Goal: Information Seeking & Learning: Learn about a topic

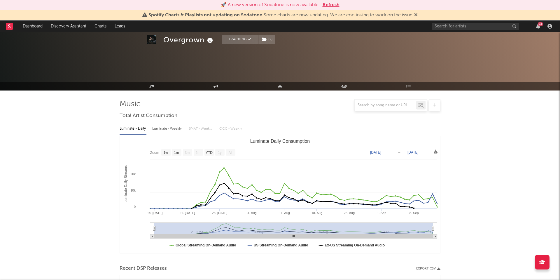
select select "1w"
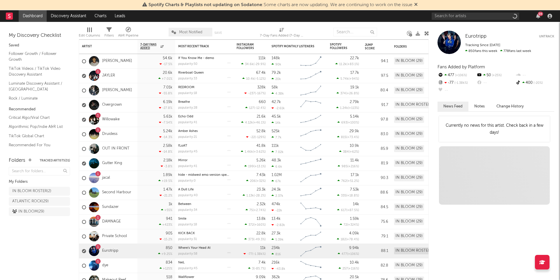
click at [417, 5] on icon at bounding box center [415, 4] width 3 height 5
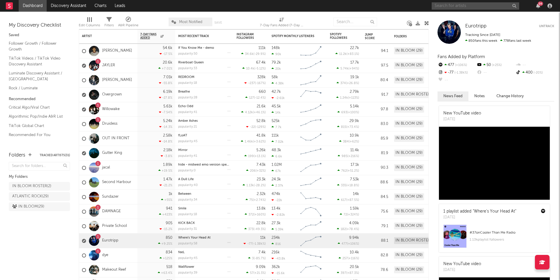
click at [440, 7] on input "text" at bounding box center [474, 5] width 87 height 7
click at [449, 6] on input "ivri" at bounding box center [474, 5] width 87 height 7
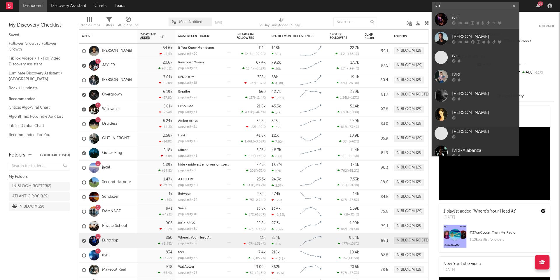
type input "ivri"
click at [453, 17] on div "ivri" at bounding box center [484, 17] width 64 height 7
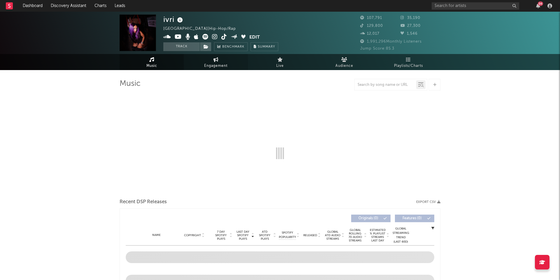
click at [215, 66] on span "Engagement" at bounding box center [215, 65] width 23 height 7
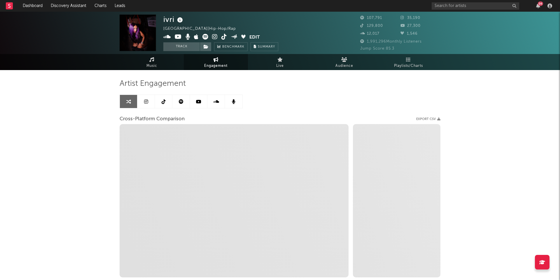
select select "1w"
click at [166, 65] on link "Music" at bounding box center [151, 62] width 64 height 16
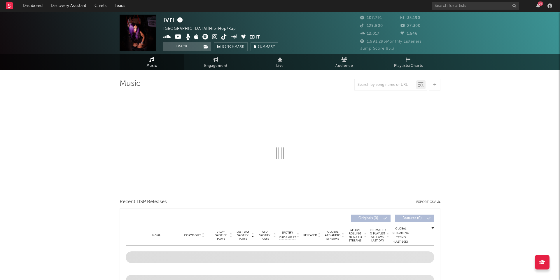
select select "6m"
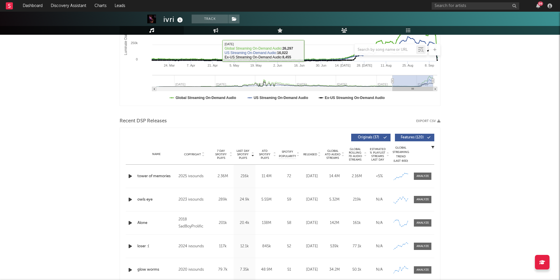
scroll to position [127, 0]
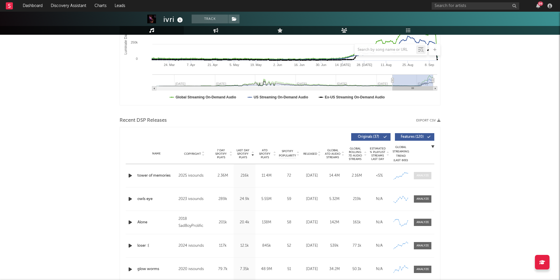
click at [425, 176] on div at bounding box center [422, 175] width 13 height 4
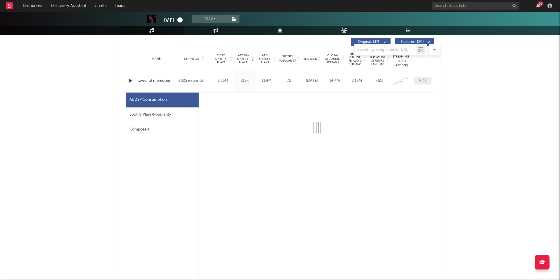
scroll to position [240, 0]
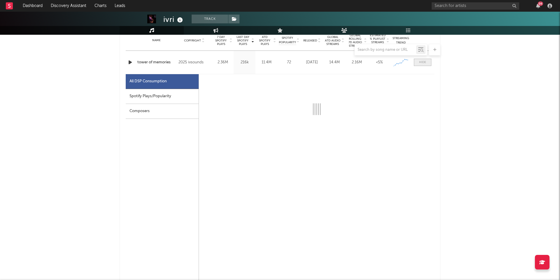
select select "1w"
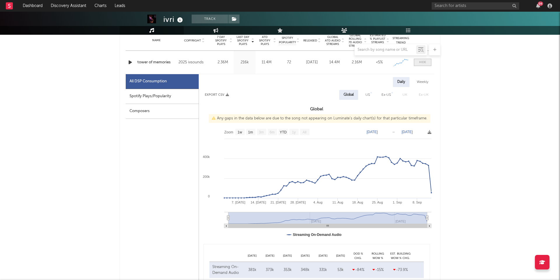
click at [419, 64] on span at bounding box center [422, 62] width 17 height 7
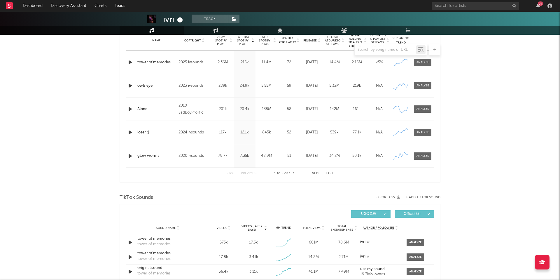
scroll to position [314, 0]
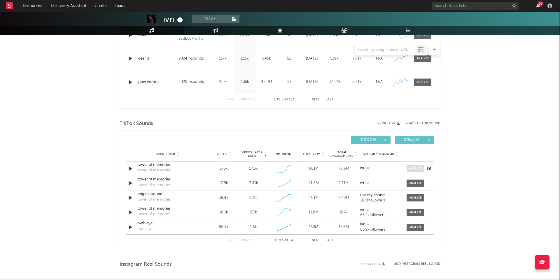
click at [412, 168] on div at bounding box center [415, 168] width 13 height 4
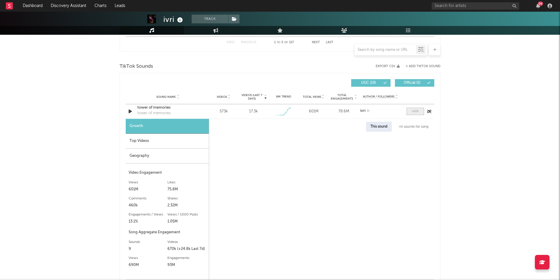
select select "1w"
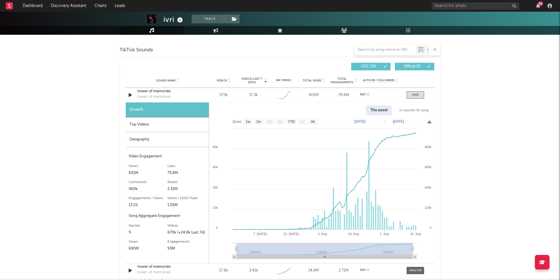
scroll to position [396, 0]
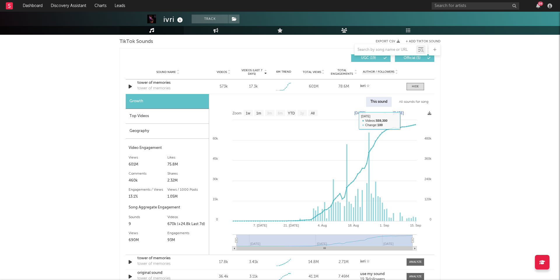
click at [410, 102] on div "All sounds for song" at bounding box center [413, 102] width 38 height 10
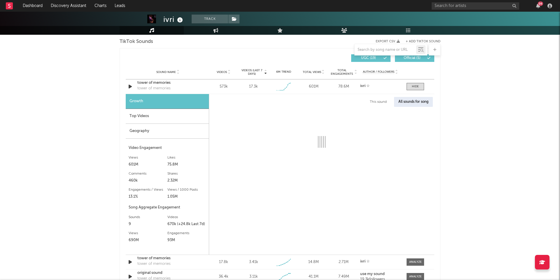
select select "1w"
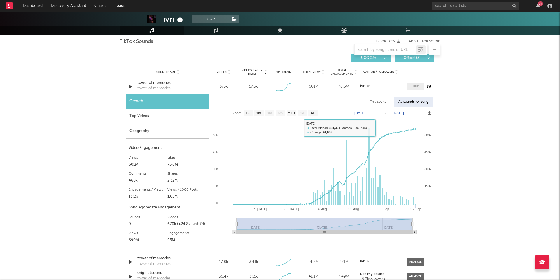
click at [417, 87] on div at bounding box center [415, 86] width 7 height 4
